Goal: Information Seeking & Learning: Learn about a topic

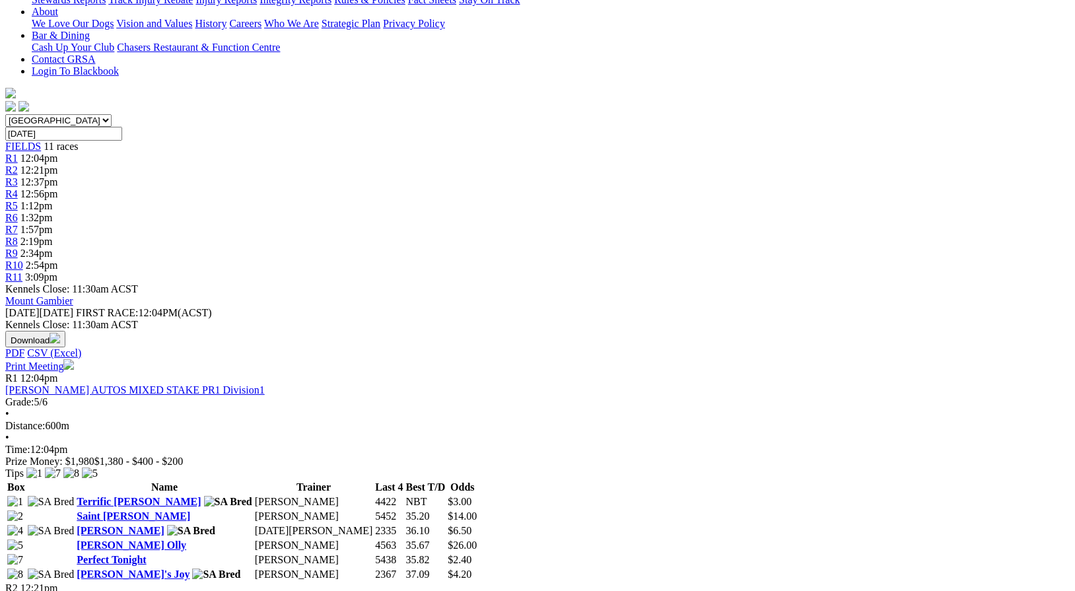
scroll to position [316, 0]
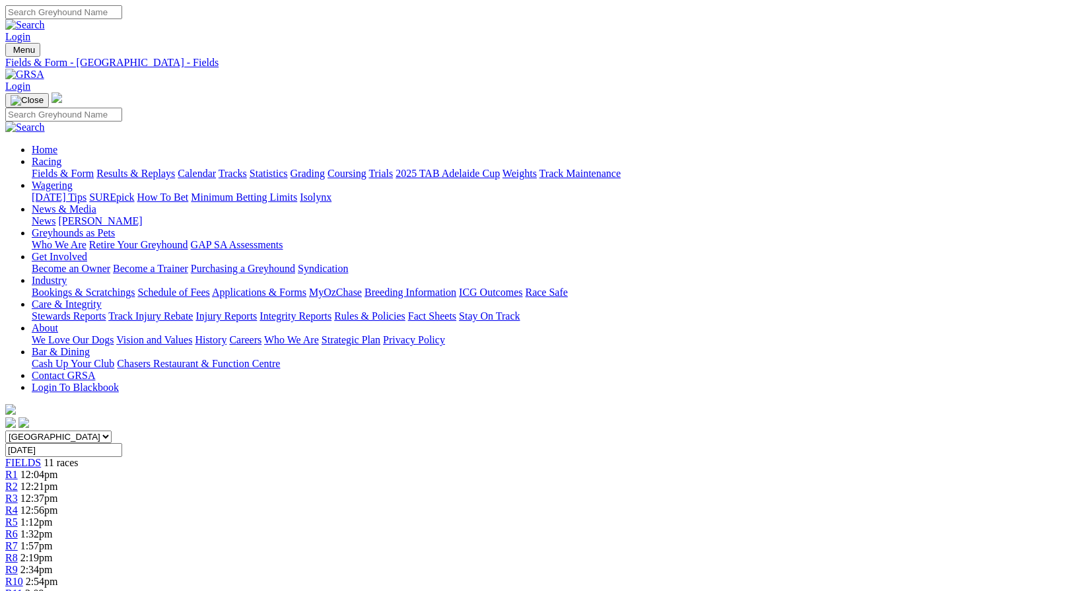
click at [69, 168] on link "Fields & Form" at bounding box center [63, 173] width 62 height 11
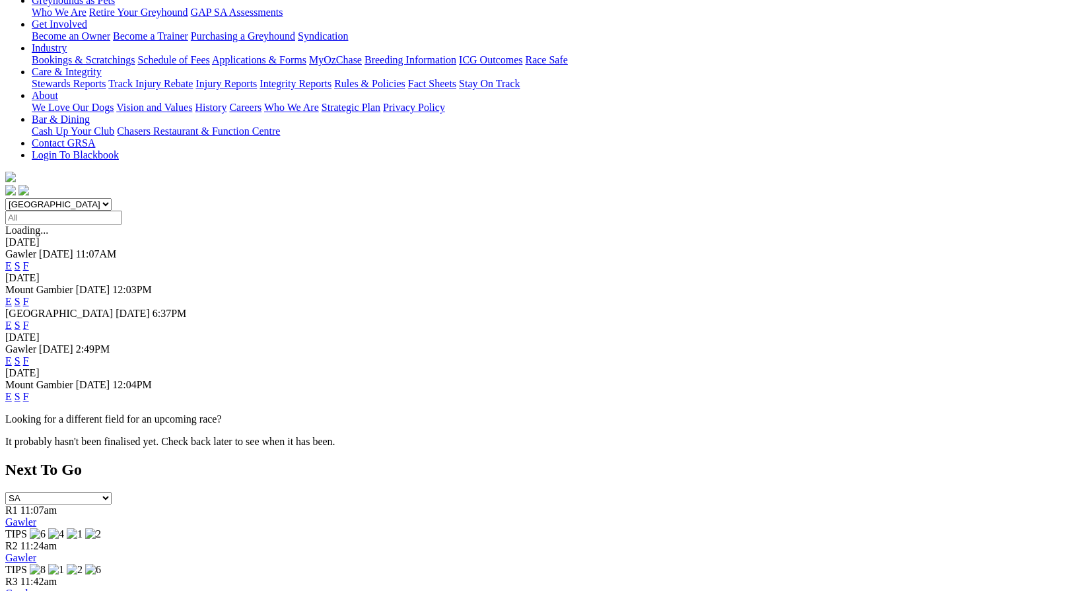
scroll to position [236, 0]
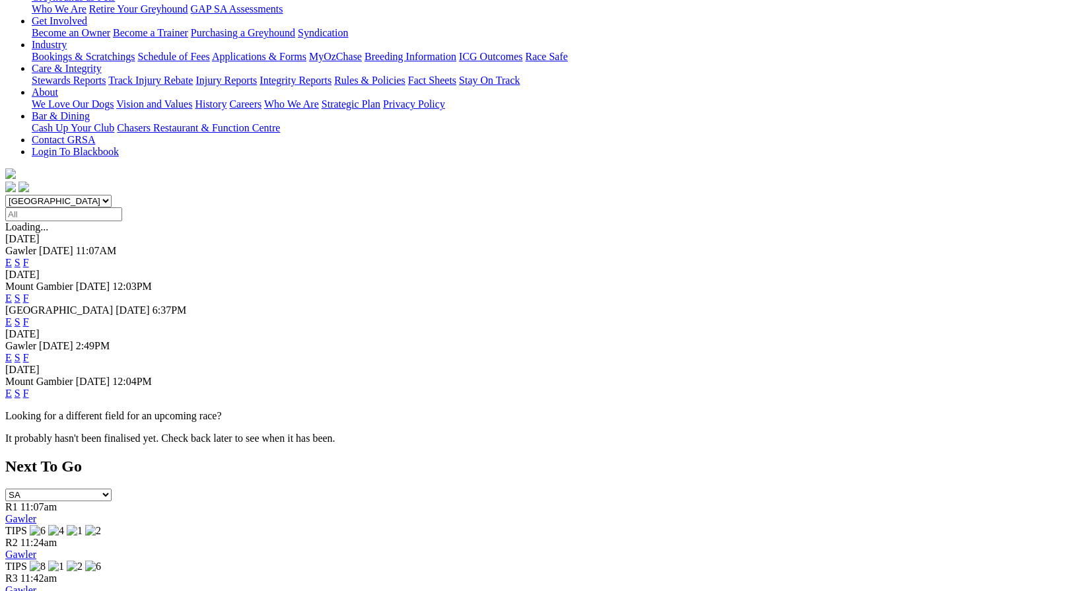
click at [29, 293] on link "F" at bounding box center [26, 298] width 6 height 11
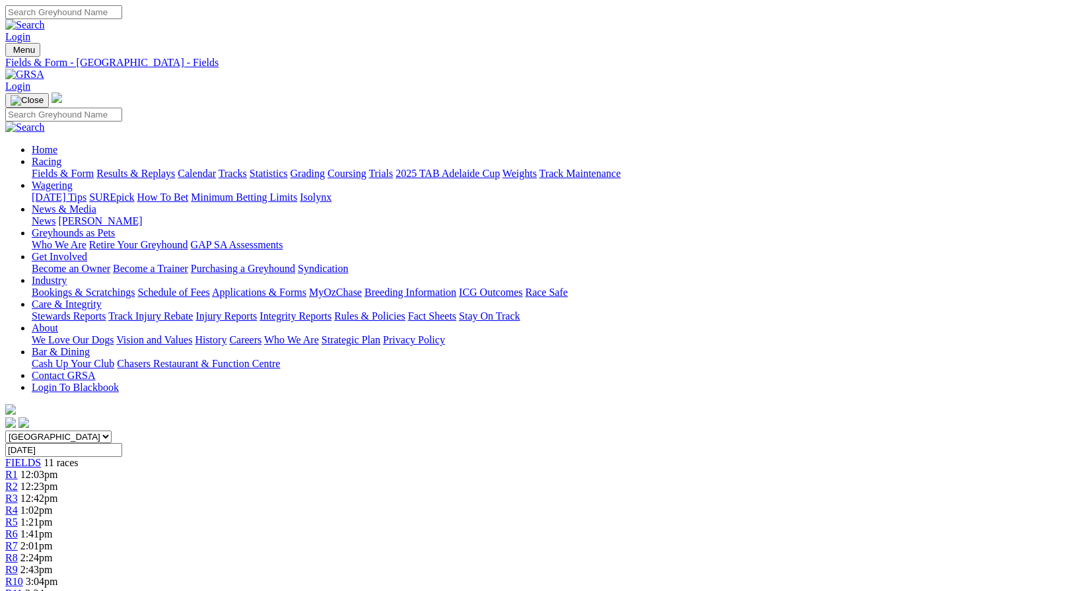
click at [68, 168] on link "Fields & Form" at bounding box center [63, 173] width 62 height 11
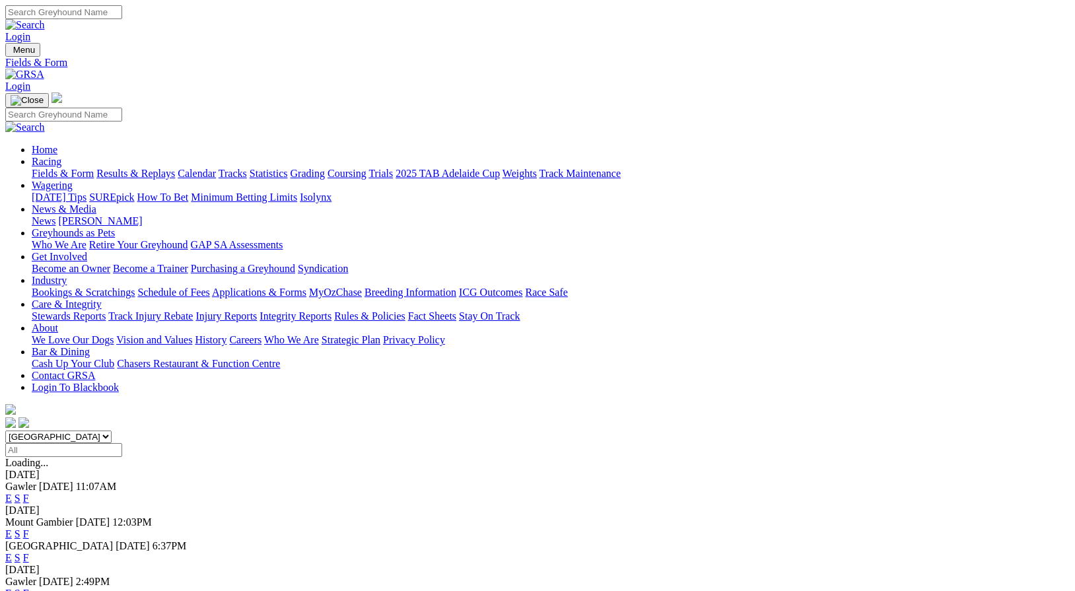
click at [165, 168] on link "Results & Replays" at bounding box center [135, 173] width 79 height 11
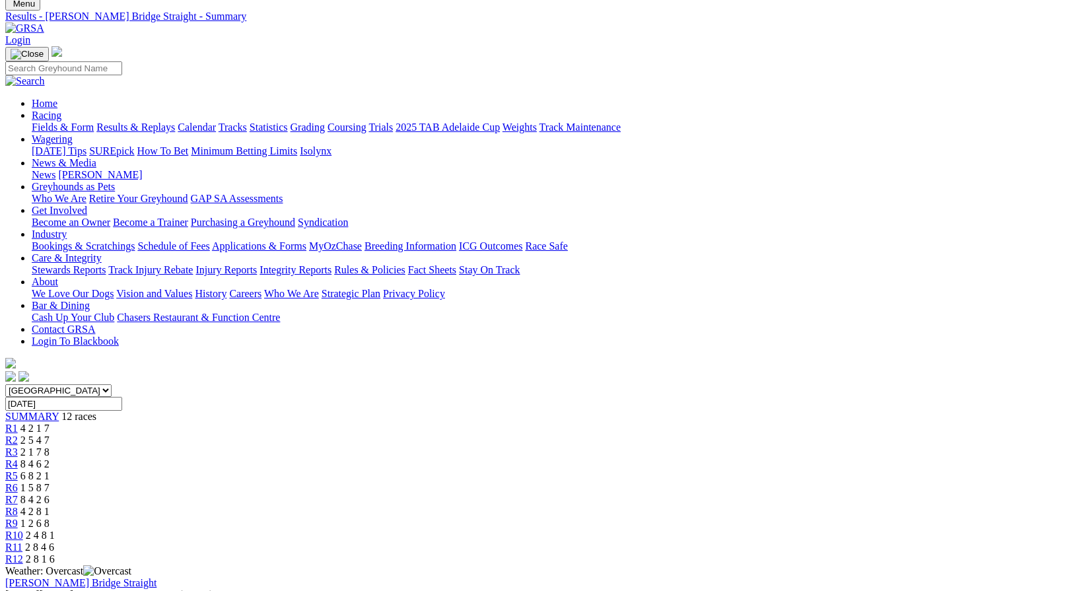
scroll to position [57, 0]
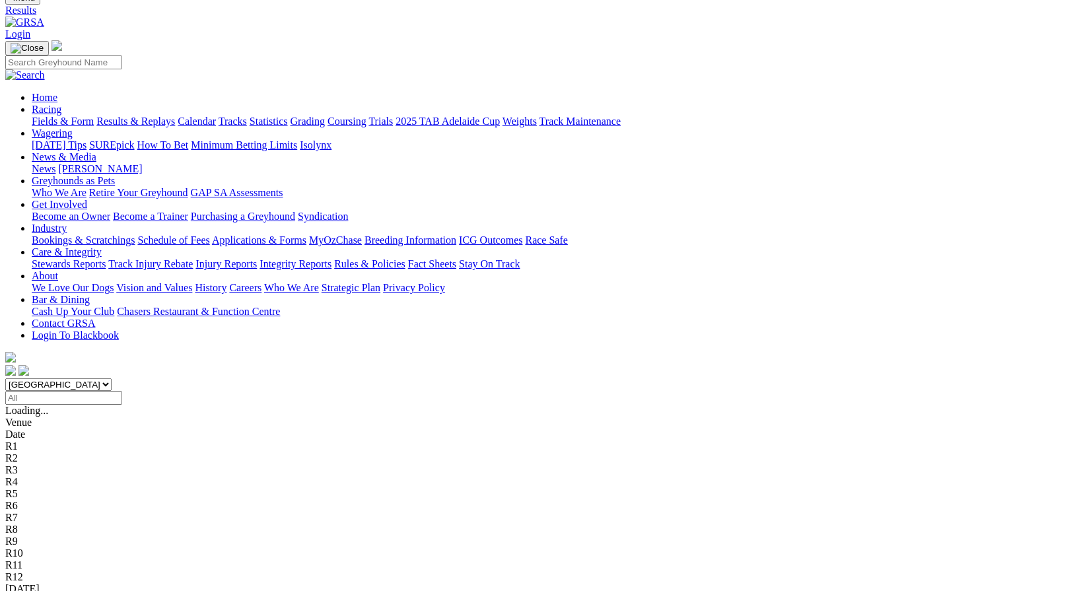
scroll to position [53, 0]
